Goal: Task Accomplishment & Management: Use online tool/utility

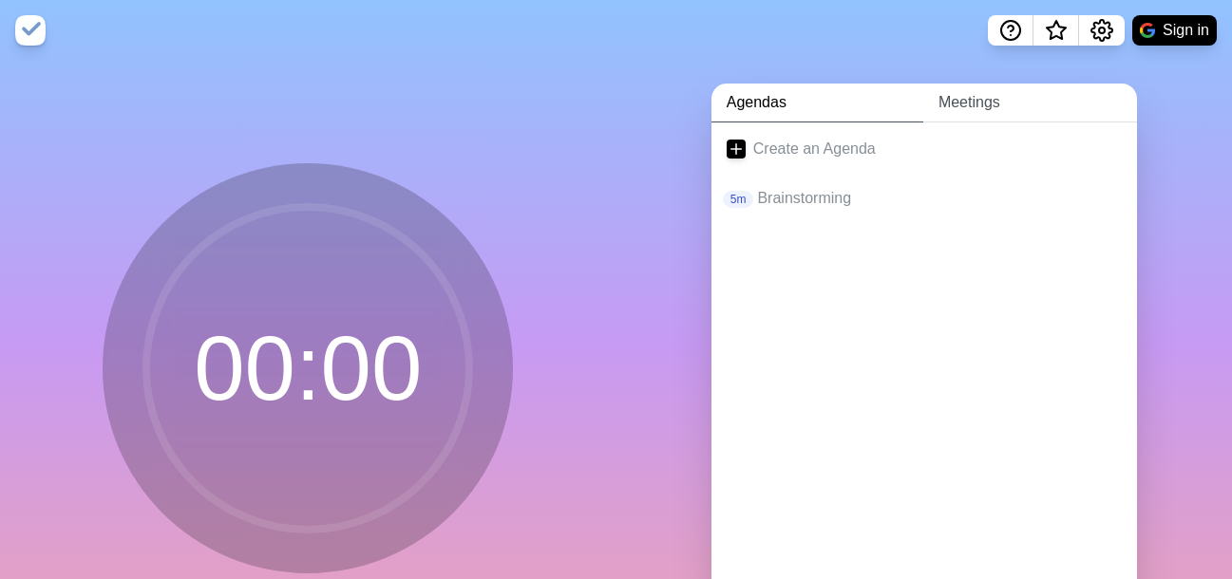
click at [949, 106] on link "Meetings" at bounding box center [1030, 103] width 214 height 39
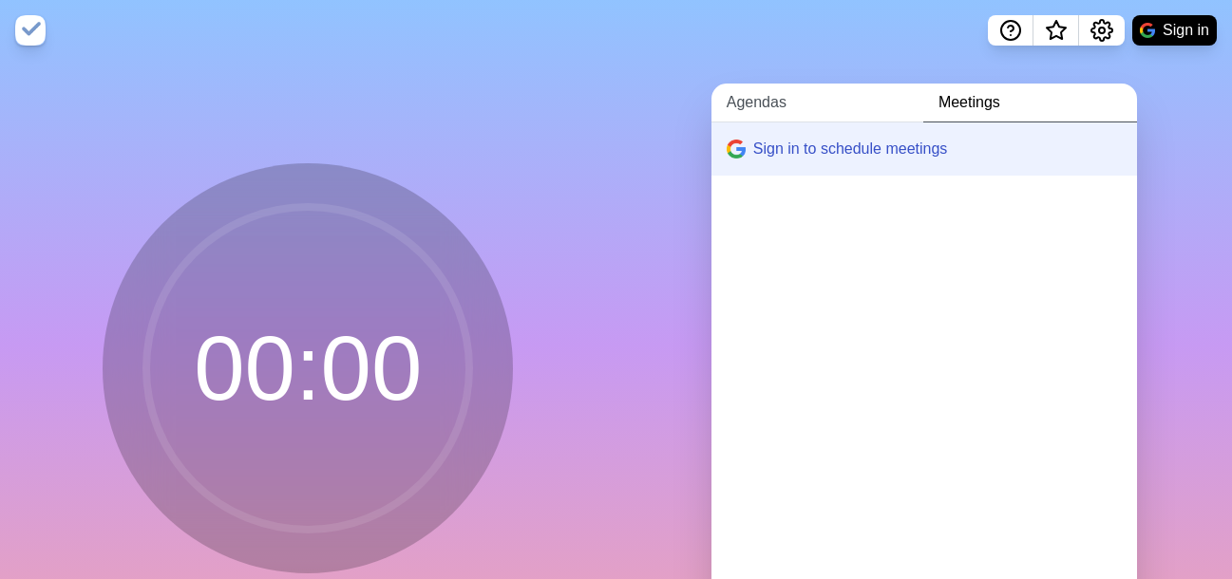
click at [785, 104] on link "Agendas" at bounding box center [817, 103] width 212 height 39
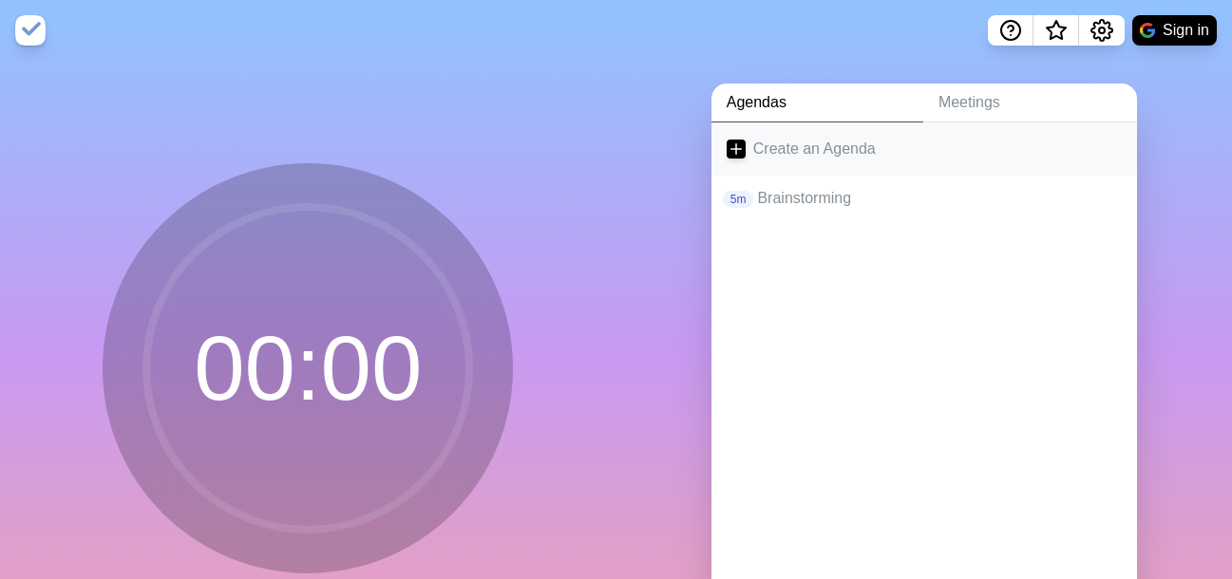
click at [765, 150] on link "Create an Agenda" at bounding box center [924, 149] width 426 height 53
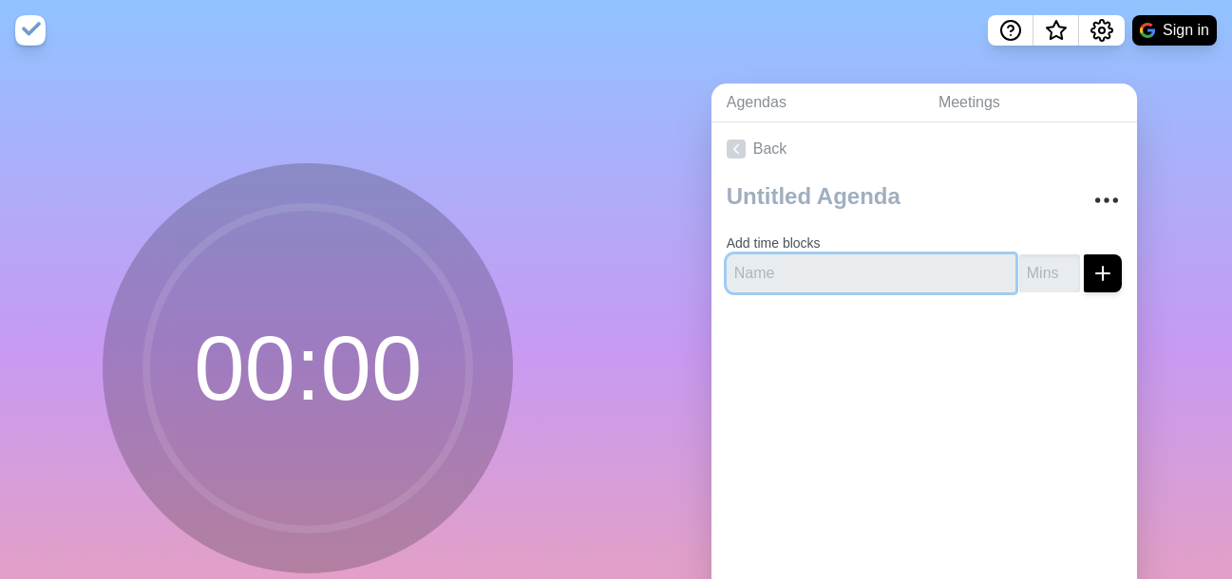
click at [784, 268] on input "text" at bounding box center [871, 274] width 289 height 38
type input "BREAK"
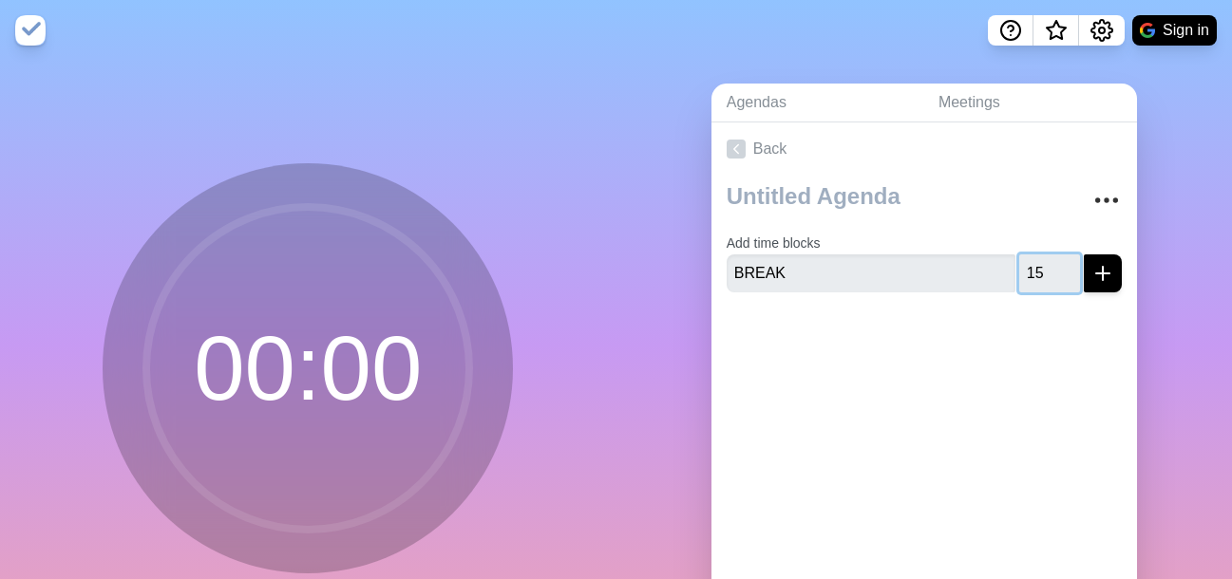
type input "15"
click at [1091, 266] on icon "submit" at bounding box center [1102, 273] width 23 height 23
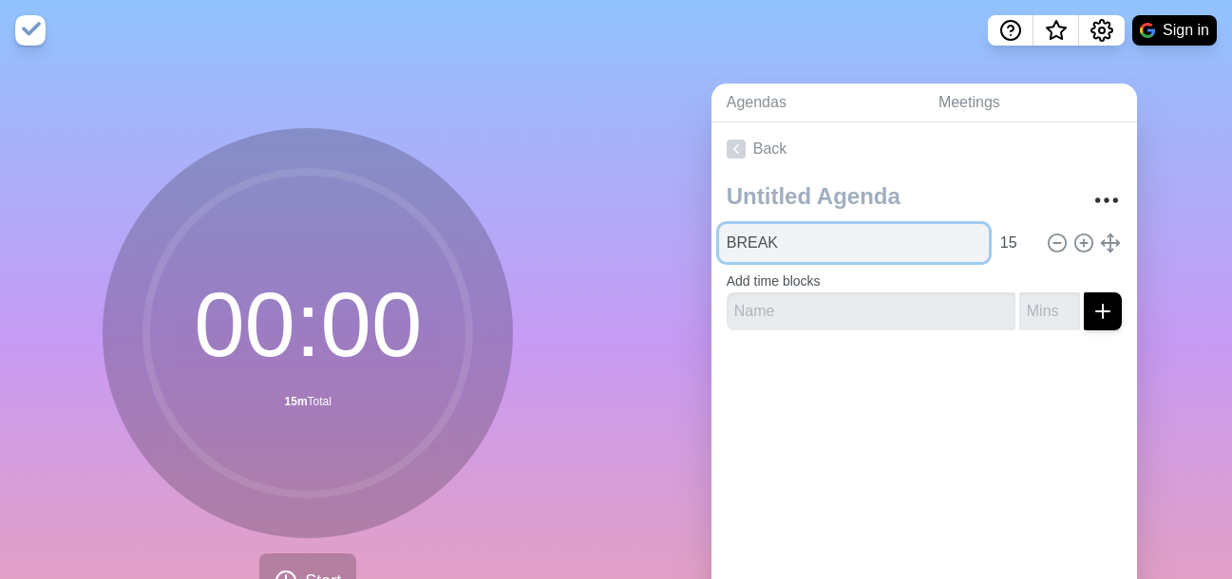
click at [786, 249] on input "BREAK" at bounding box center [854, 243] width 270 height 38
click at [732, 255] on input "BREAK" at bounding box center [854, 243] width 270 height 38
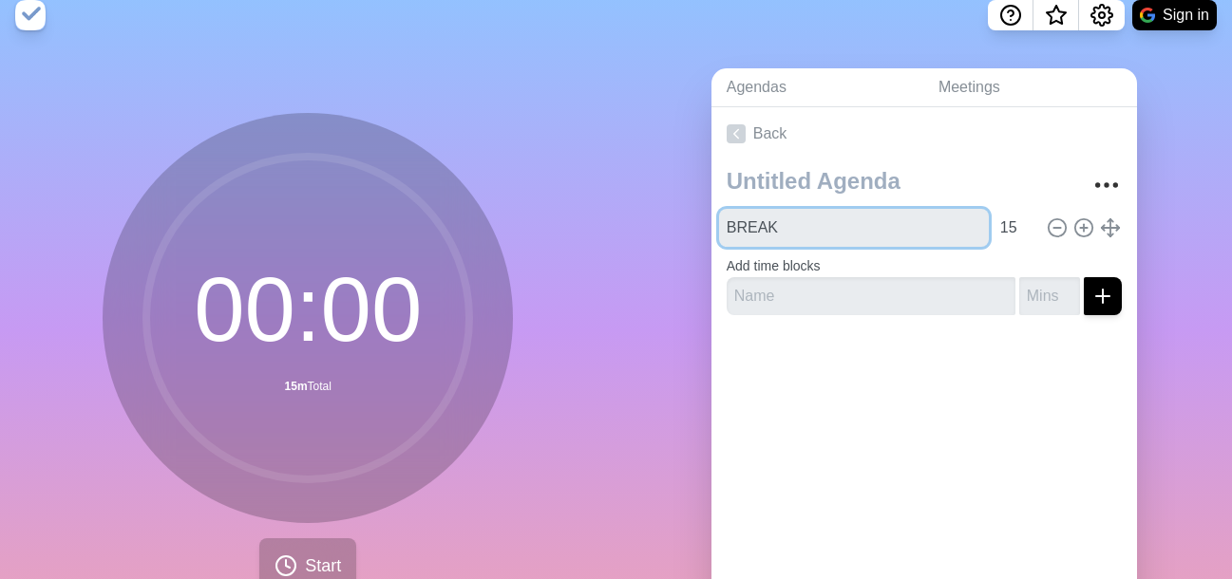
scroll to position [36, 0]
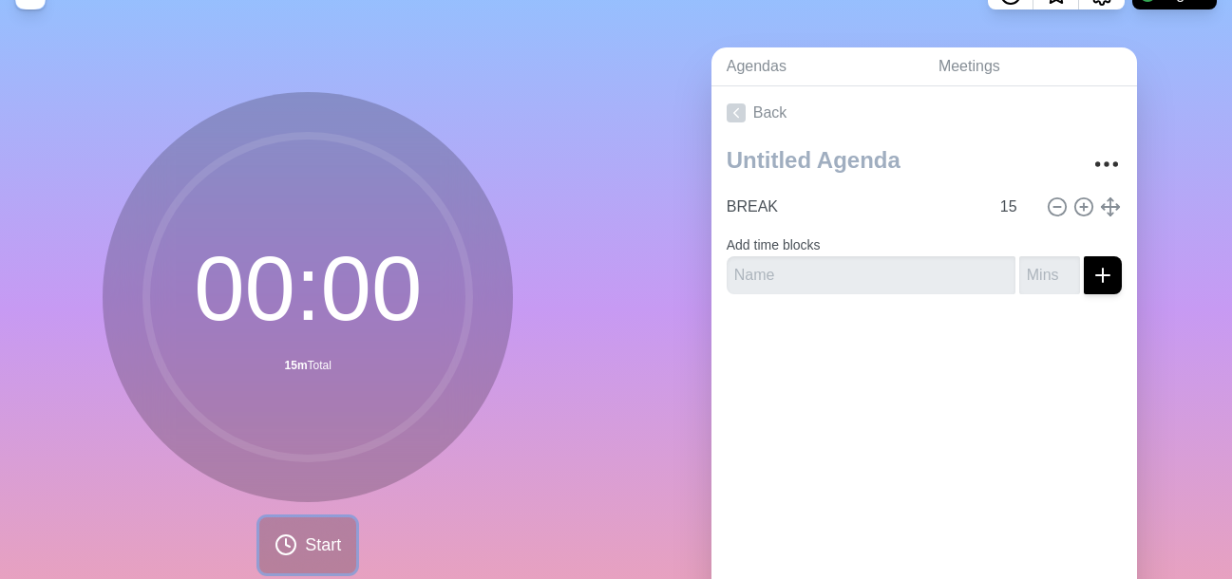
click at [305, 554] on span "Start" at bounding box center [323, 546] width 36 height 26
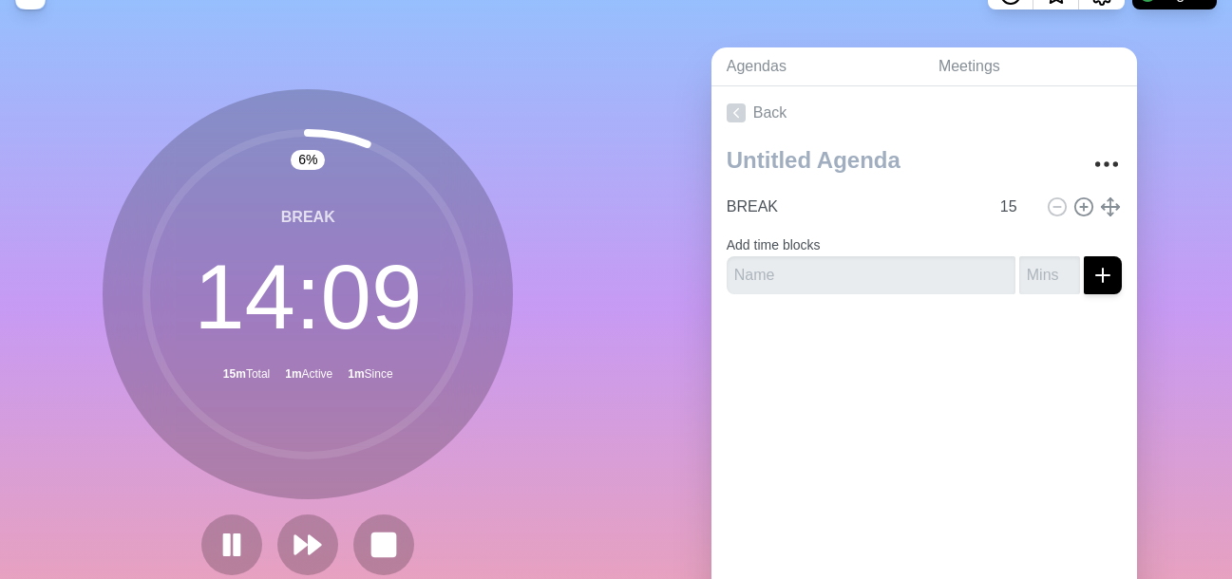
scroll to position [0, 0]
